Goal: Transaction & Acquisition: Purchase product/service

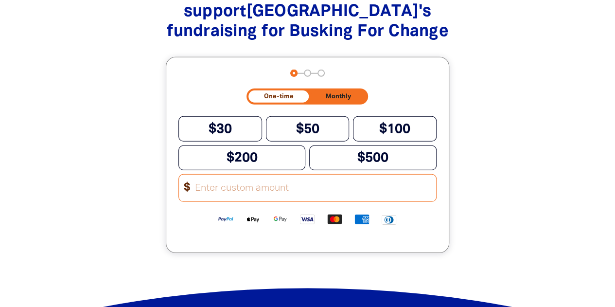
scroll to position [1258, 0]
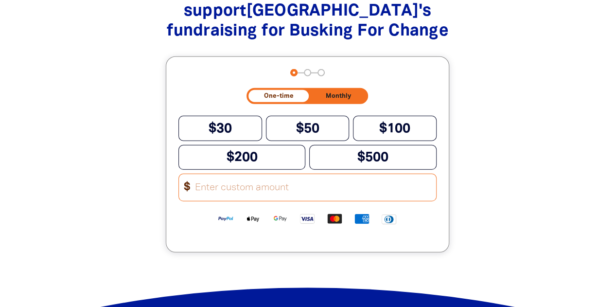
click at [347, 92] on button "Monthly" at bounding box center [339, 96] width 56 height 12
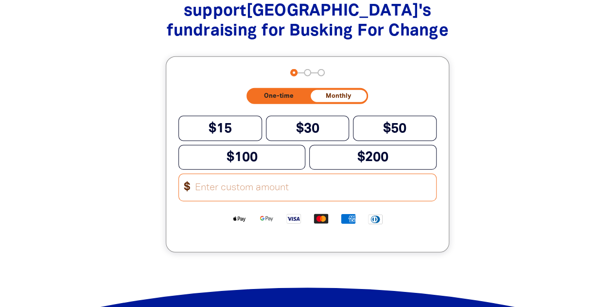
click at [276, 99] on span "One-time" at bounding box center [279, 96] width 30 height 6
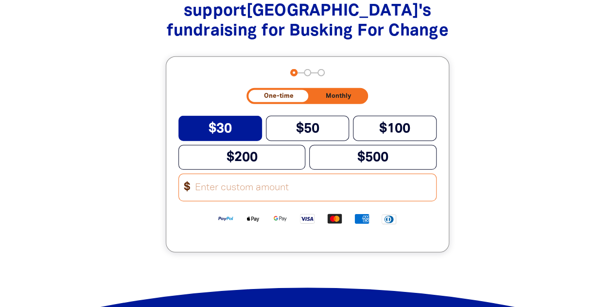
click at [231, 135] on span "$30" at bounding box center [220, 129] width 23 height 12
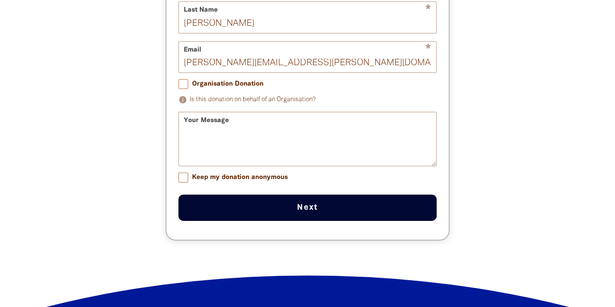
scroll to position [1438, 0]
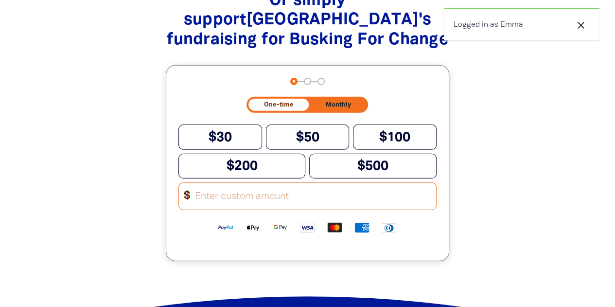
scroll to position [1249, 0]
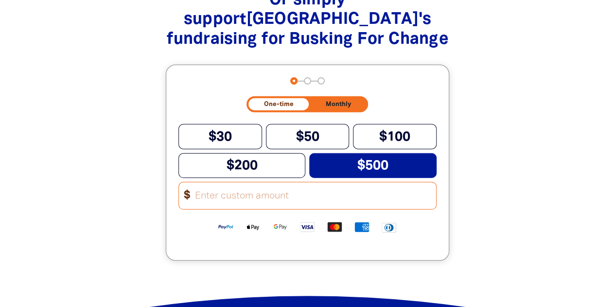
click at [416, 174] on button "$500" at bounding box center [372, 165] width 127 height 25
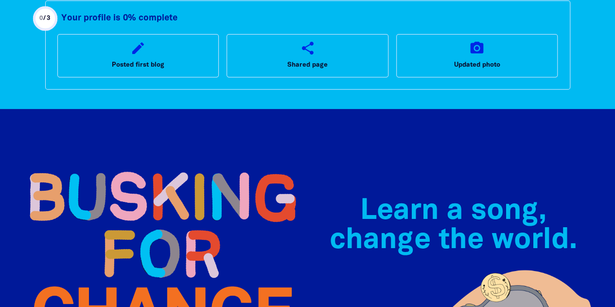
scroll to position [0, 0]
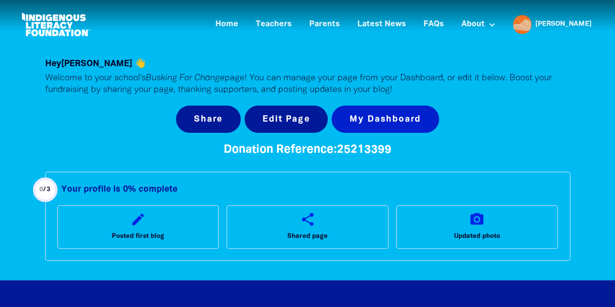
click at [409, 120] on link "My Dashboard" at bounding box center [385, 118] width 107 height 27
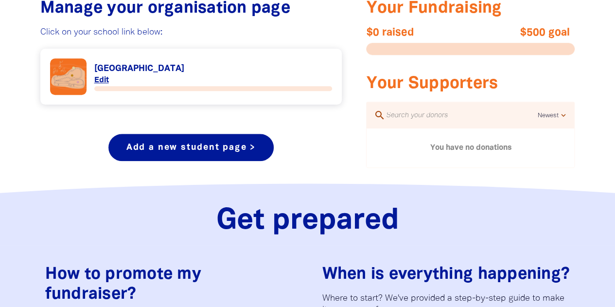
scroll to position [401, 0]
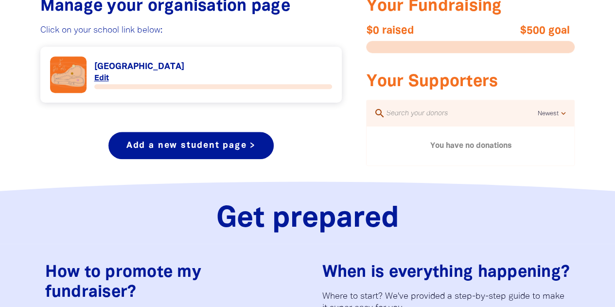
click at [290, 153] on div "Add a new student page >" at bounding box center [191, 145] width 302 height 27
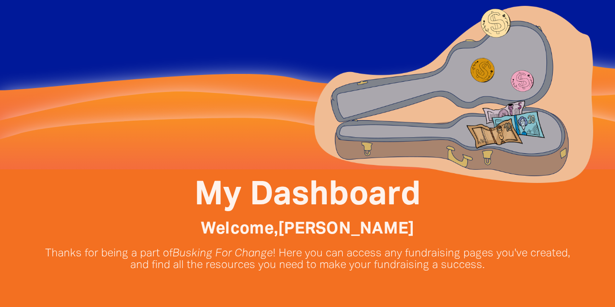
scroll to position [0, 0]
